Goal: Information Seeking & Learning: Learn about a topic

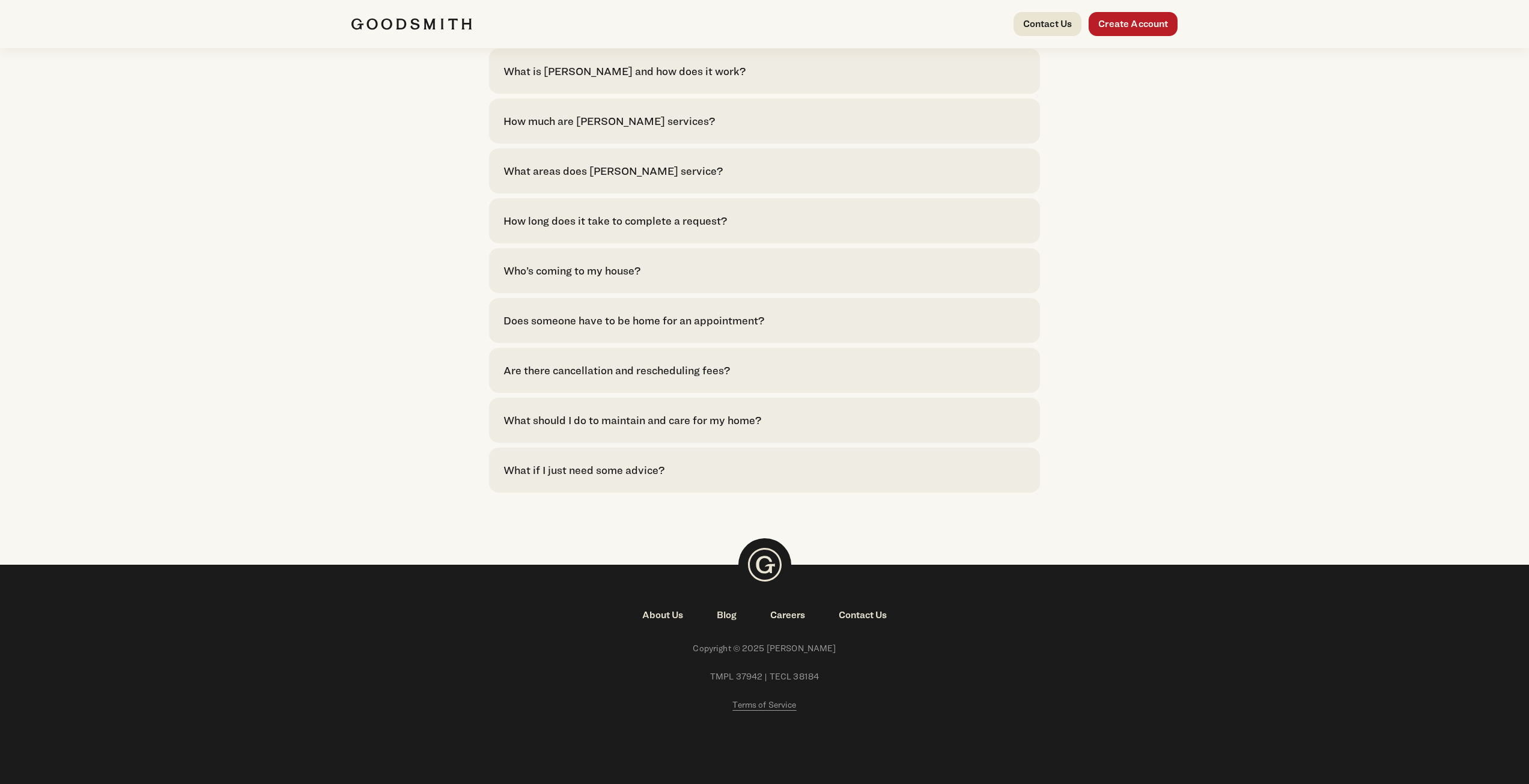
scroll to position [2504, 0]
click at [666, 615] on link "About Us" at bounding box center [662, 615] width 74 height 15
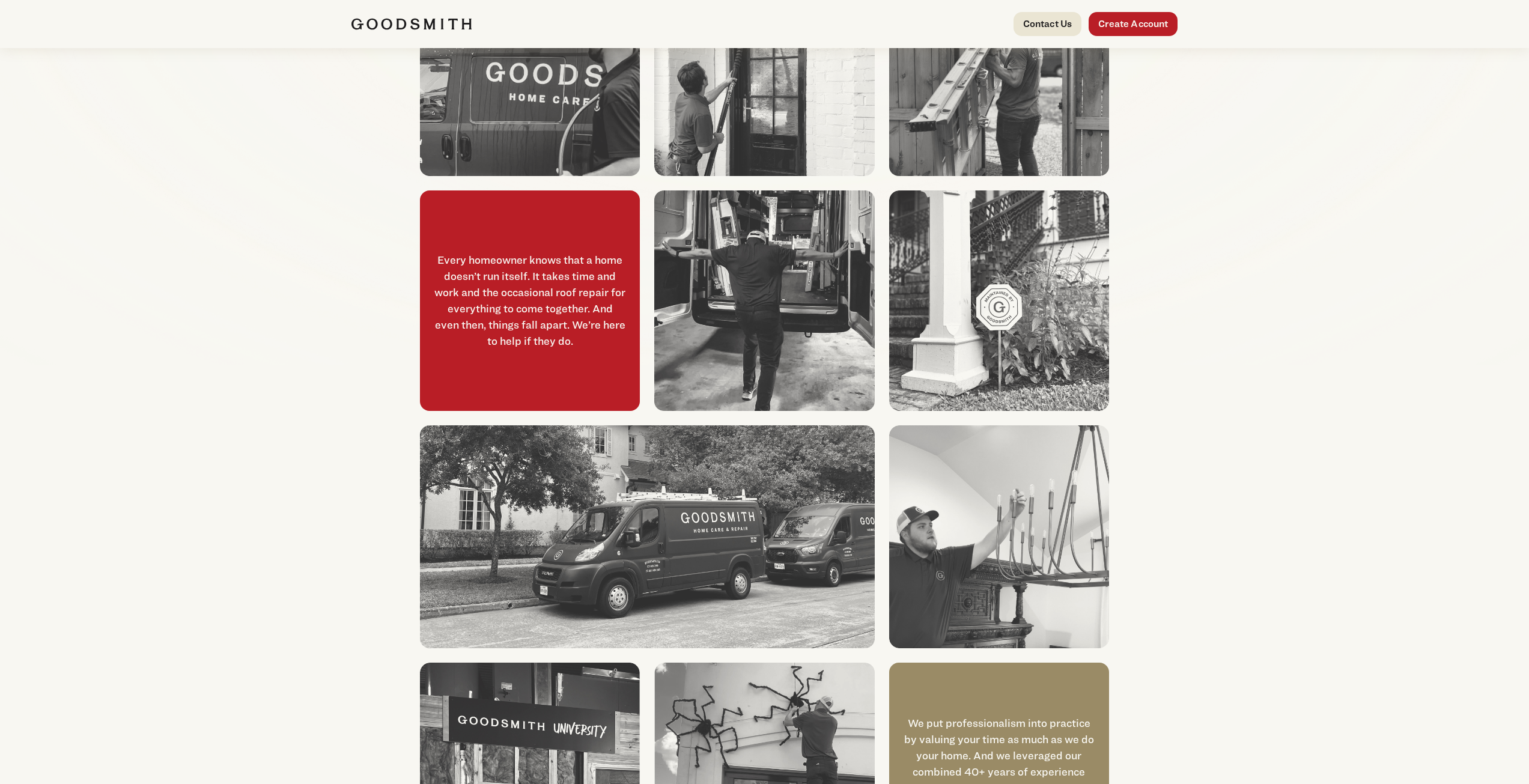
scroll to position [188, 0]
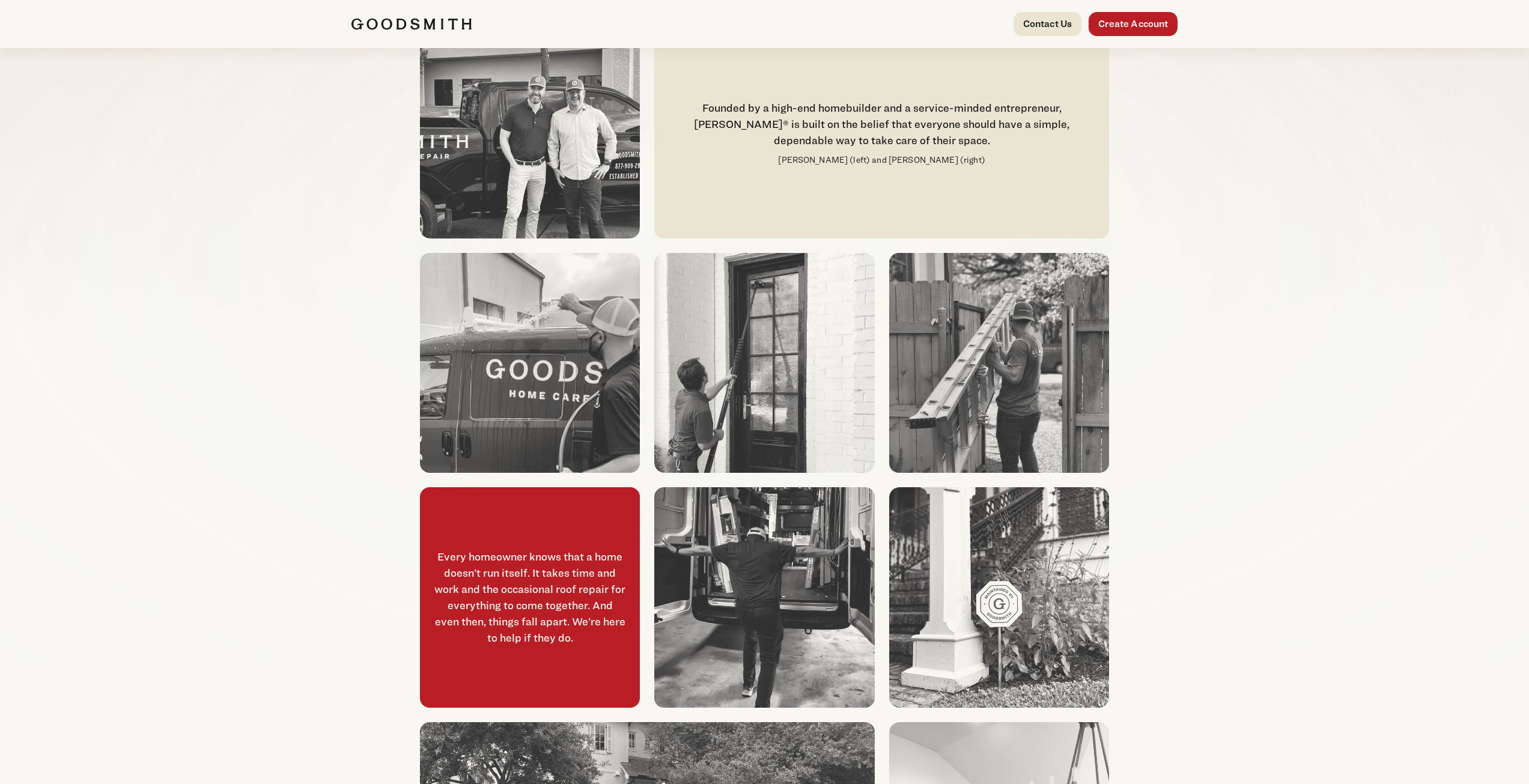
click at [243, 387] on main "— EST 2019 — Your Home for Home Repairs Founded by a high-end homebuilder and a…" at bounding box center [764, 735] width 1529 height 1846
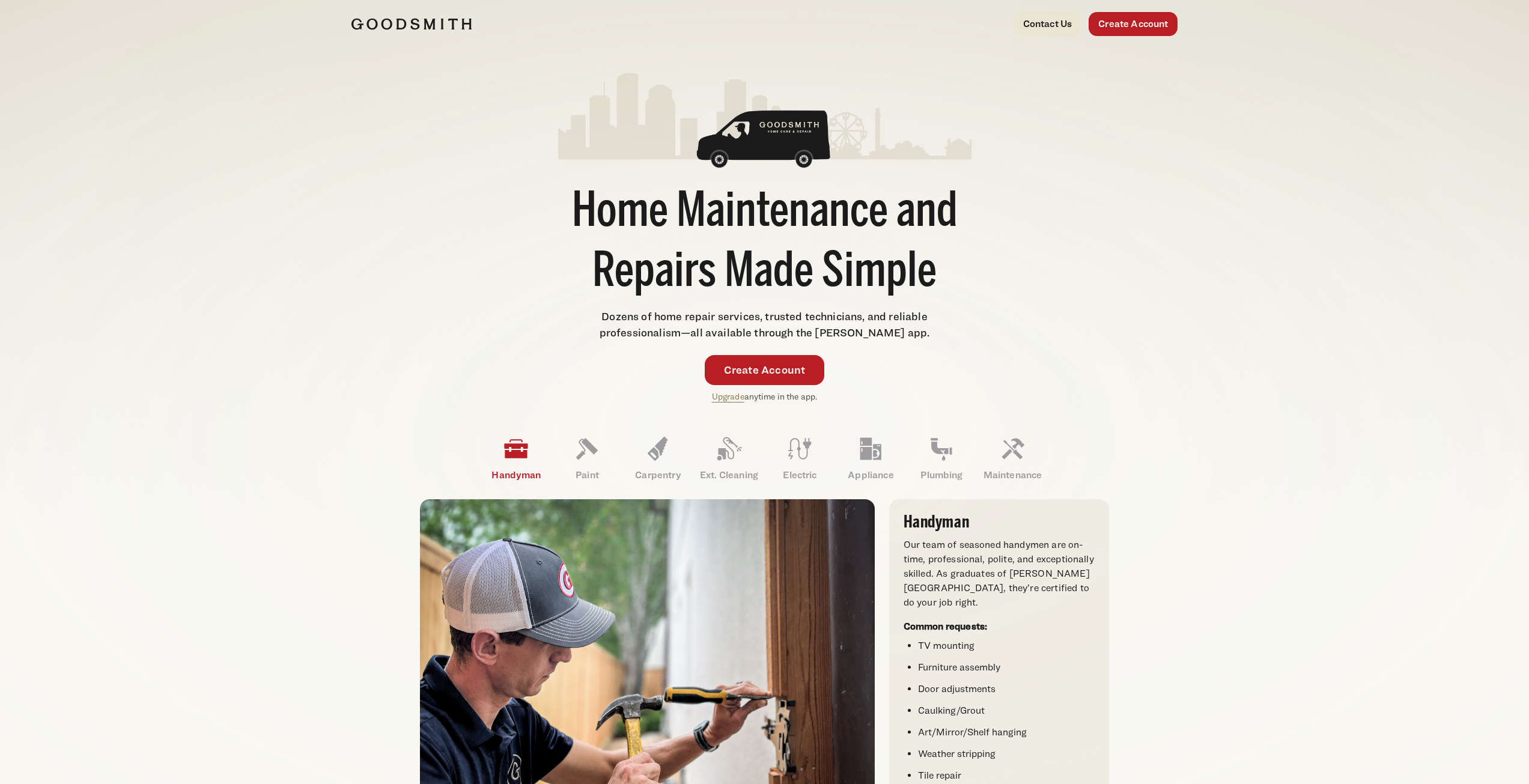
click at [450, 319] on div "Home Maintenance and Repairs Made Simple Dozens of home repair services, truste…" at bounding box center [765, 237] width 827 height 331
